Goal: Navigation & Orientation: Find specific page/section

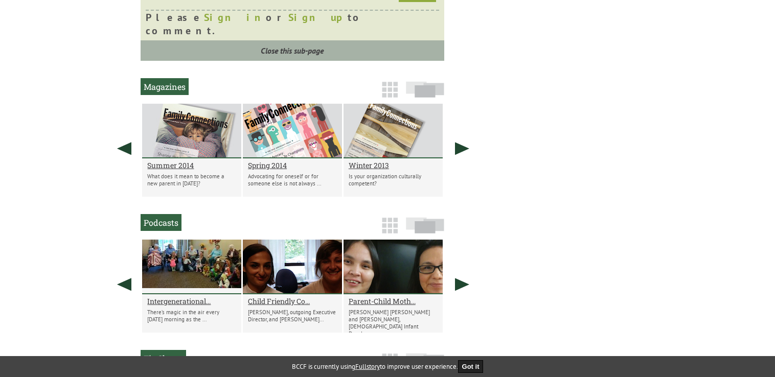
scroll to position [1039, 0]
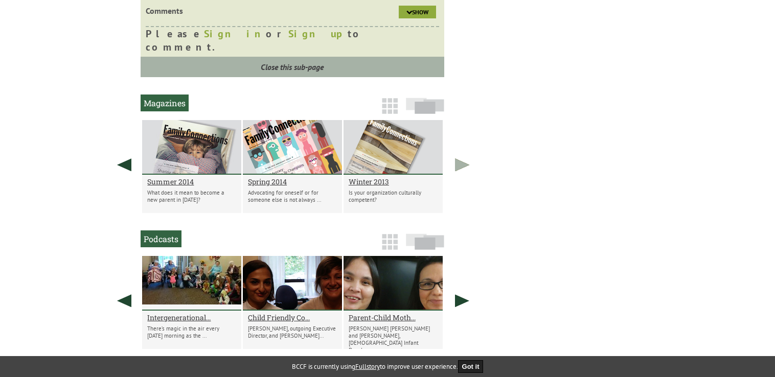
click at [464, 152] on link at bounding box center [463, 165] width 26 height 90
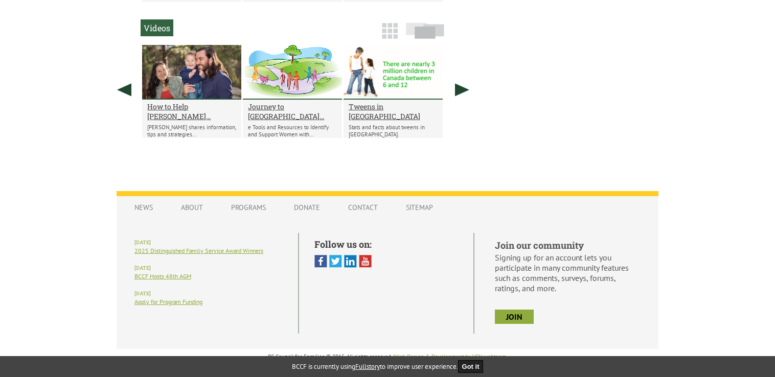
scroll to position [1014, 0]
click at [450, 91] on link at bounding box center [463, 90] width 26 height 90
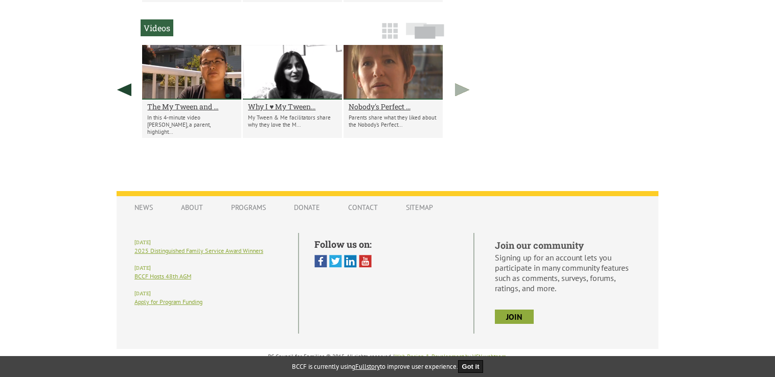
click at [450, 91] on link at bounding box center [463, 90] width 26 height 90
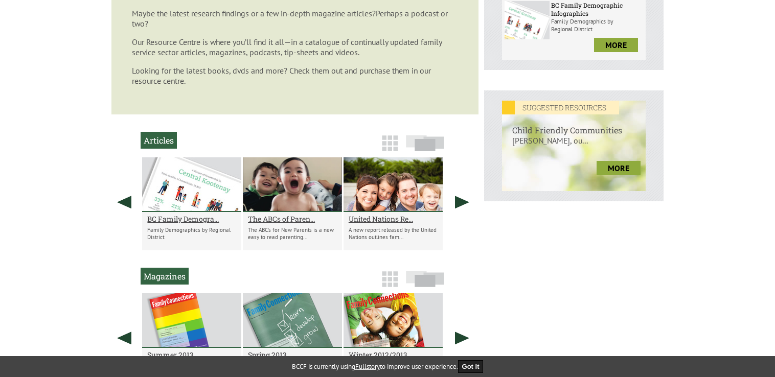
scroll to position [23, 0]
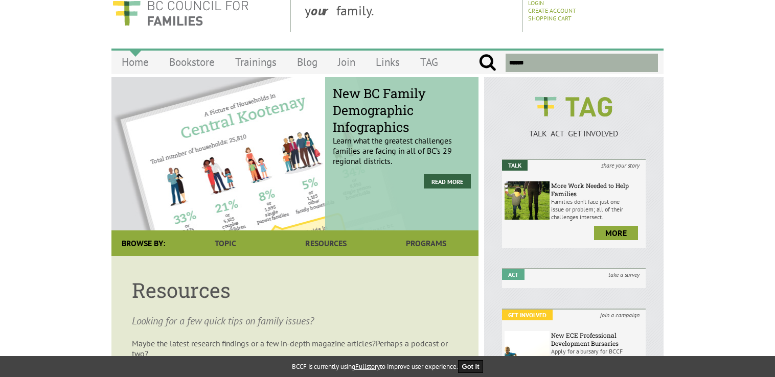
click at [124, 61] on link "Home" at bounding box center [135, 62] width 48 height 24
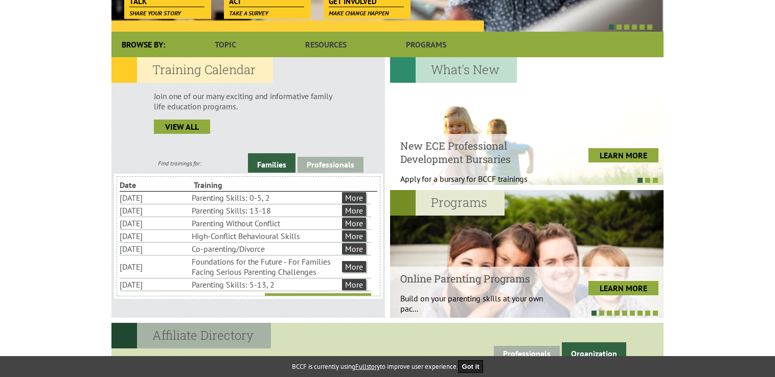
scroll to position [233, 0]
